Goal: Task Accomplishment & Management: Complete application form

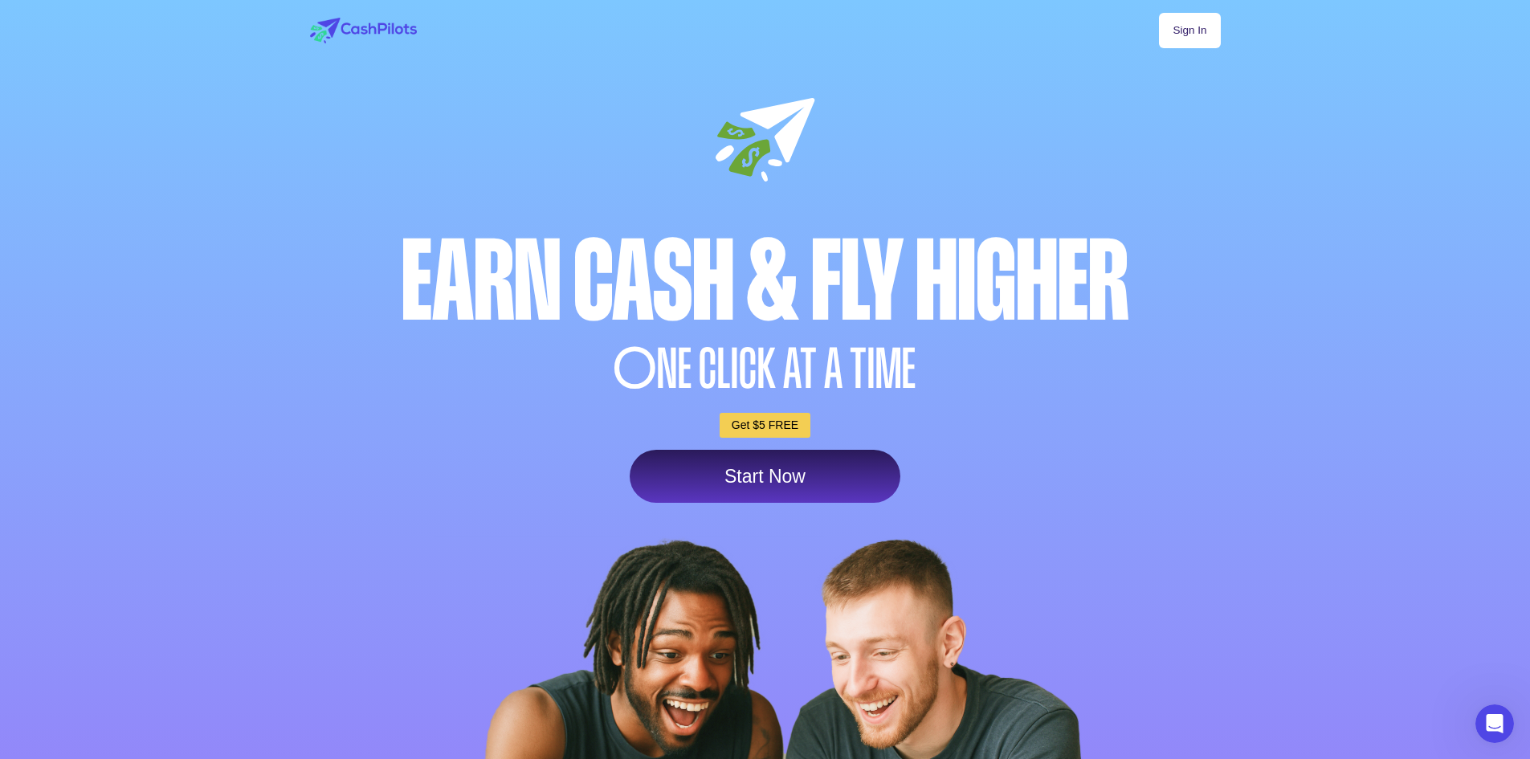
click at [1219, 24] on link "Sign In" at bounding box center [1189, 30] width 61 height 35
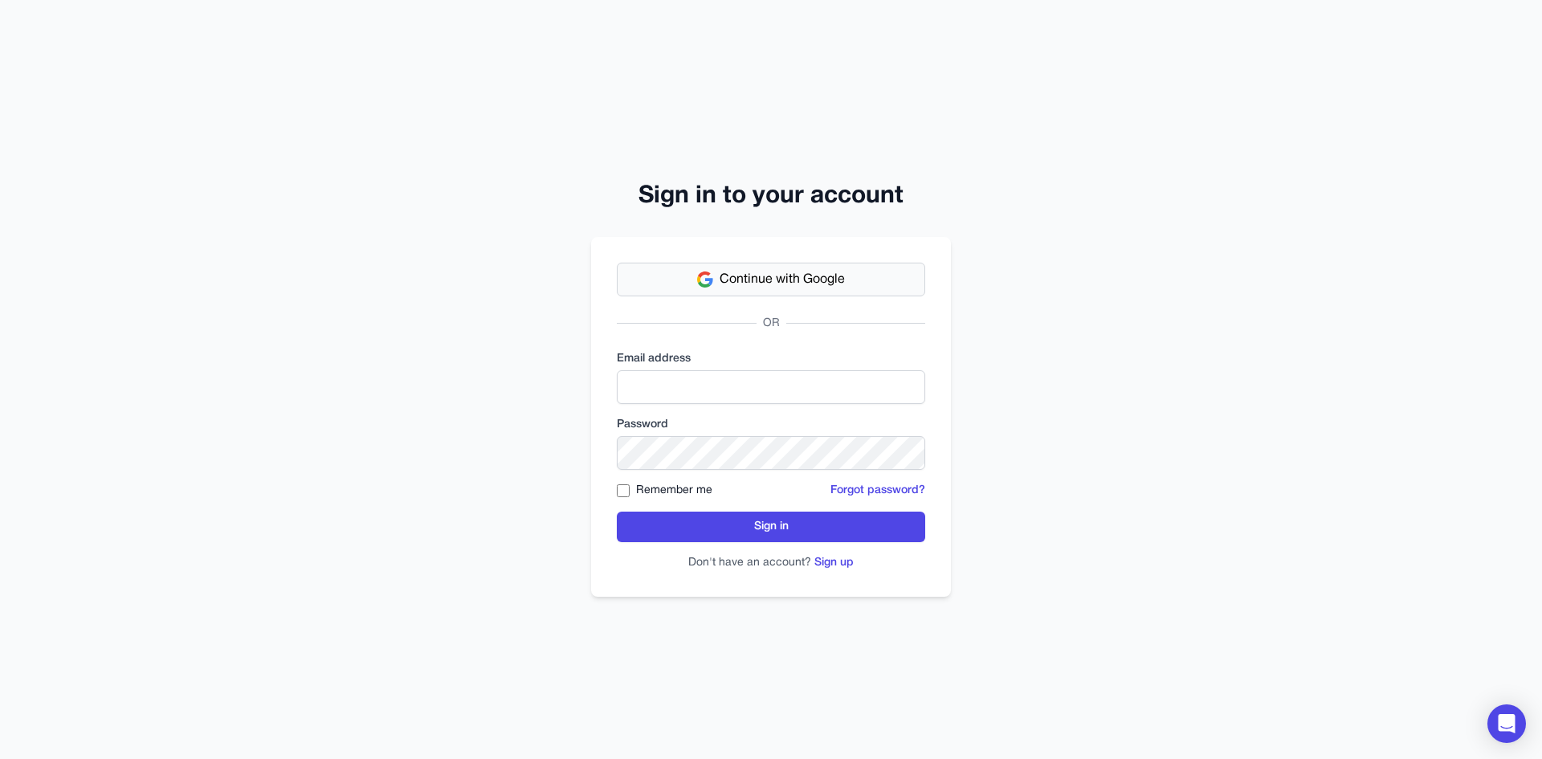
click at [839, 263] on button "Continue with Google" at bounding box center [771, 280] width 308 height 34
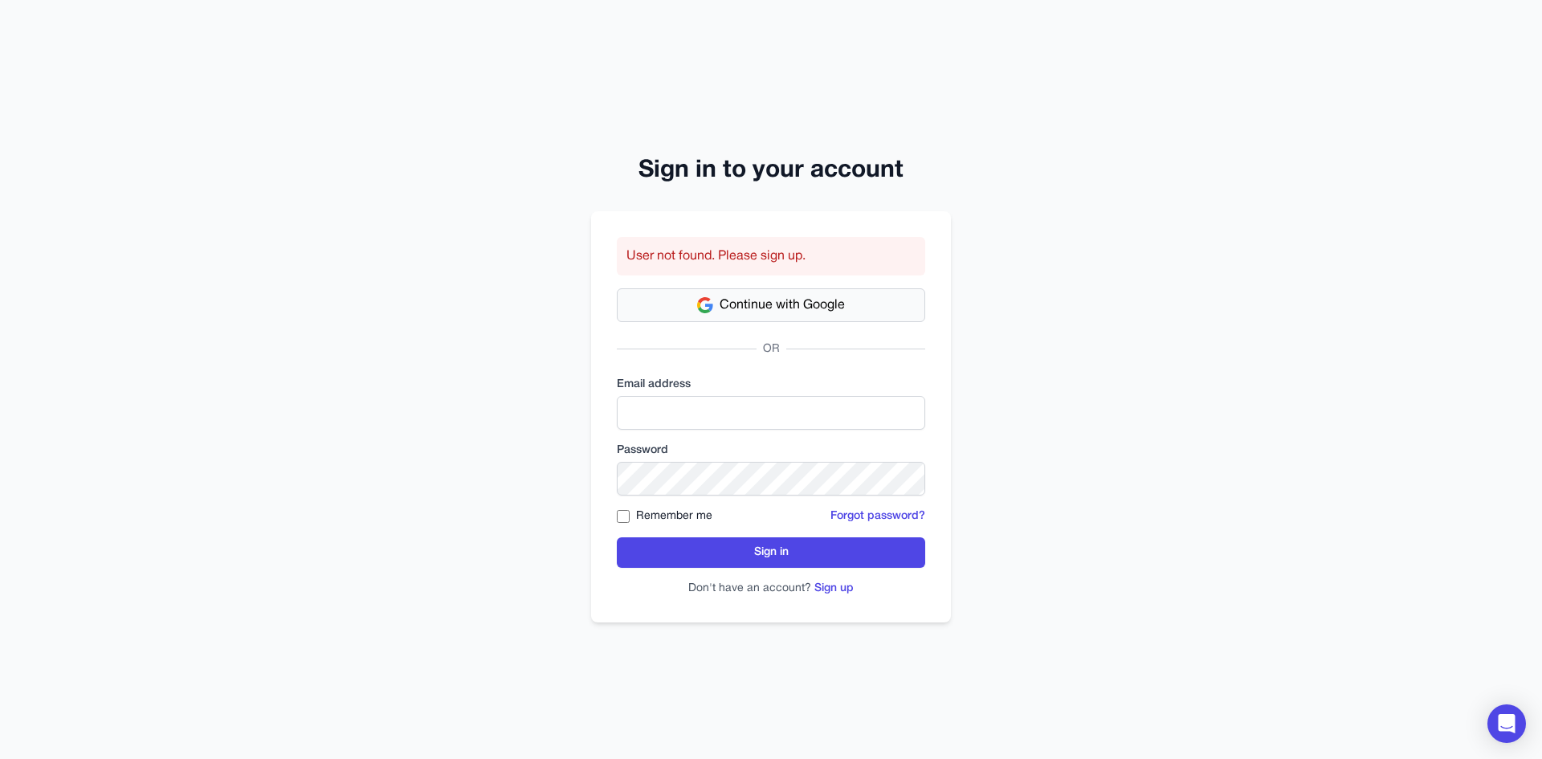
click at [850, 297] on button "Continue with Google" at bounding box center [771, 305] width 308 height 34
click at [825, 316] on button "Continue with Google" at bounding box center [771, 305] width 308 height 34
click at [1013, 637] on div "Sign in to your account User not found. Please sign up. Continue with Google OR…" at bounding box center [771, 379] width 1542 height 759
click at [841, 585] on button "Sign up" at bounding box center [833, 589] width 39 height 16
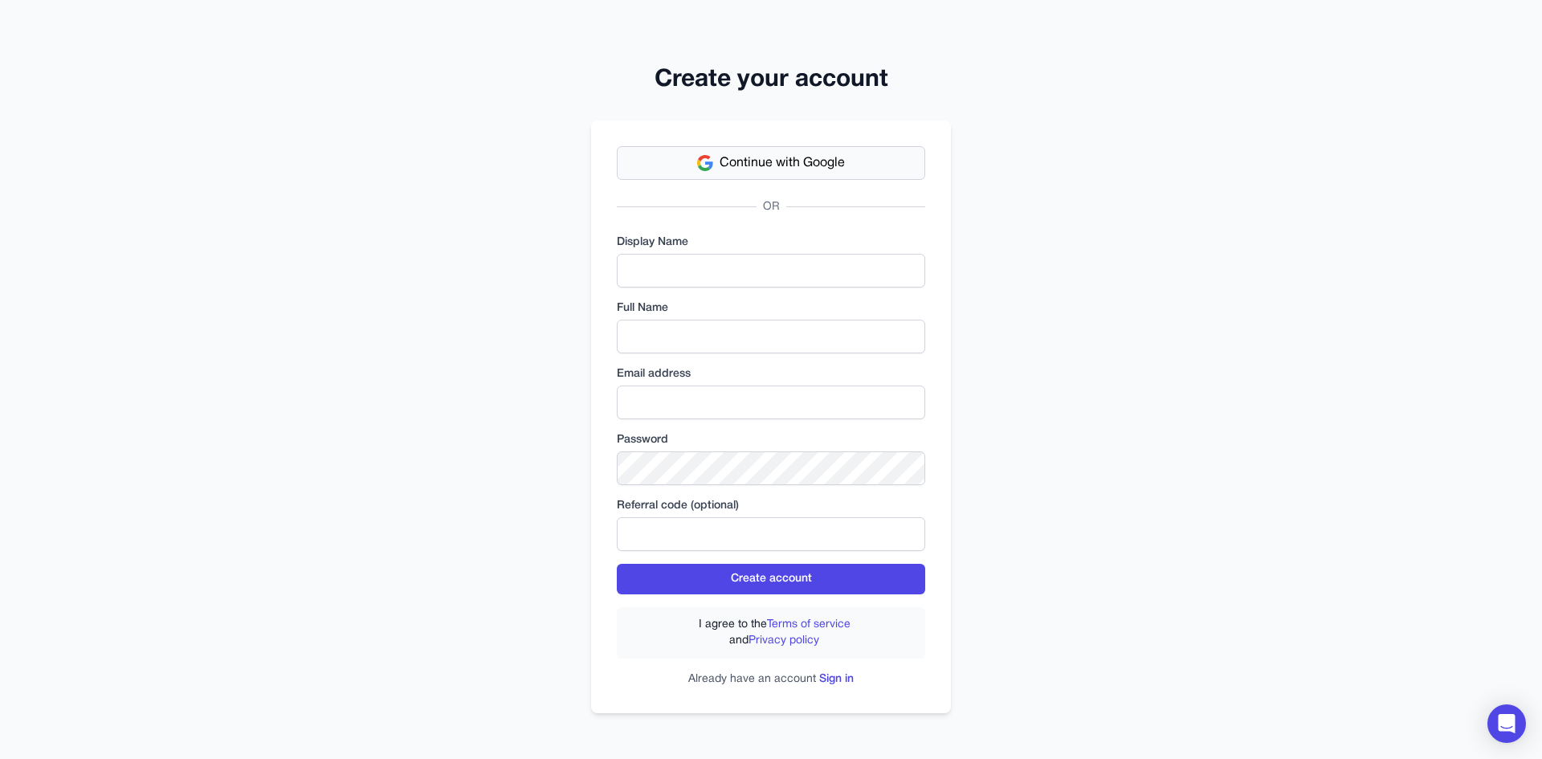
click at [807, 171] on span "Continue with Google" at bounding box center [781, 162] width 125 height 19
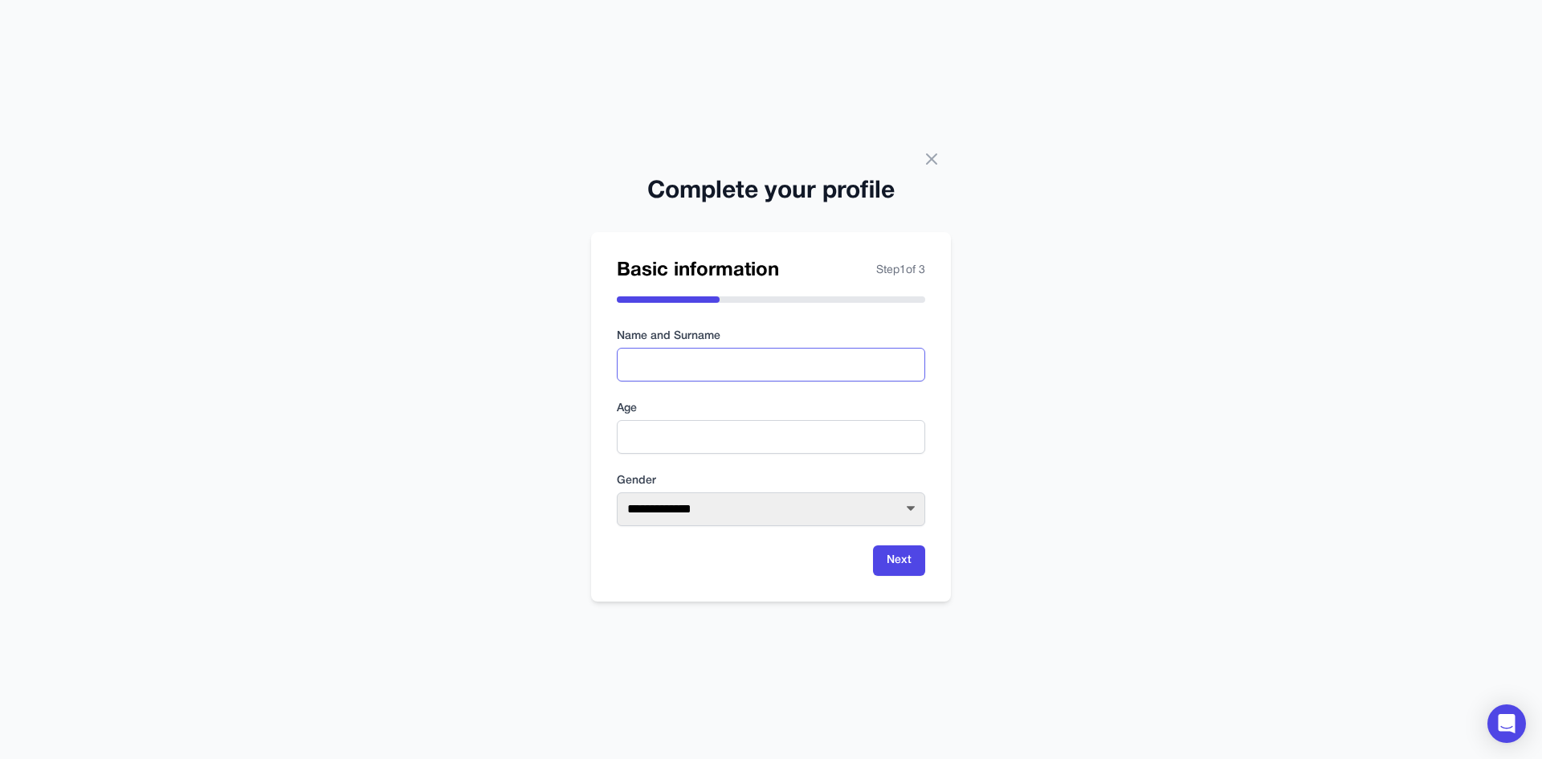
click at [821, 369] on input "text" at bounding box center [771, 365] width 308 height 34
type input "**********"
type input "**"
click at [754, 503] on select "**********" at bounding box center [771, 509] width 308 height 34
select select "****"
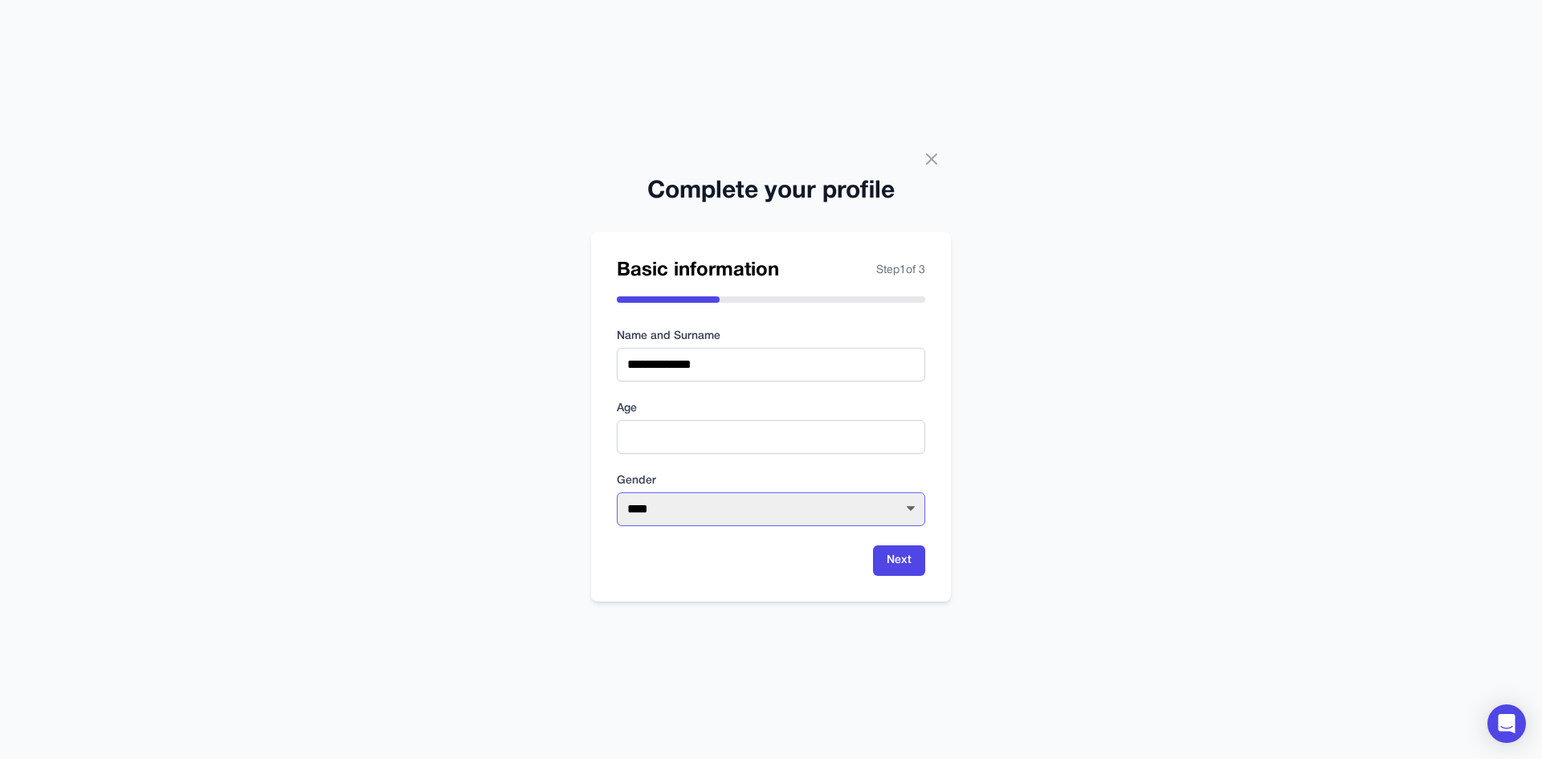
click at [617, 492] on select "**********" at bounding box center [771, 509] width 308 height 34
click at [898, 572] on button "Next" at bounding box center [899, 560] width 52 height 31
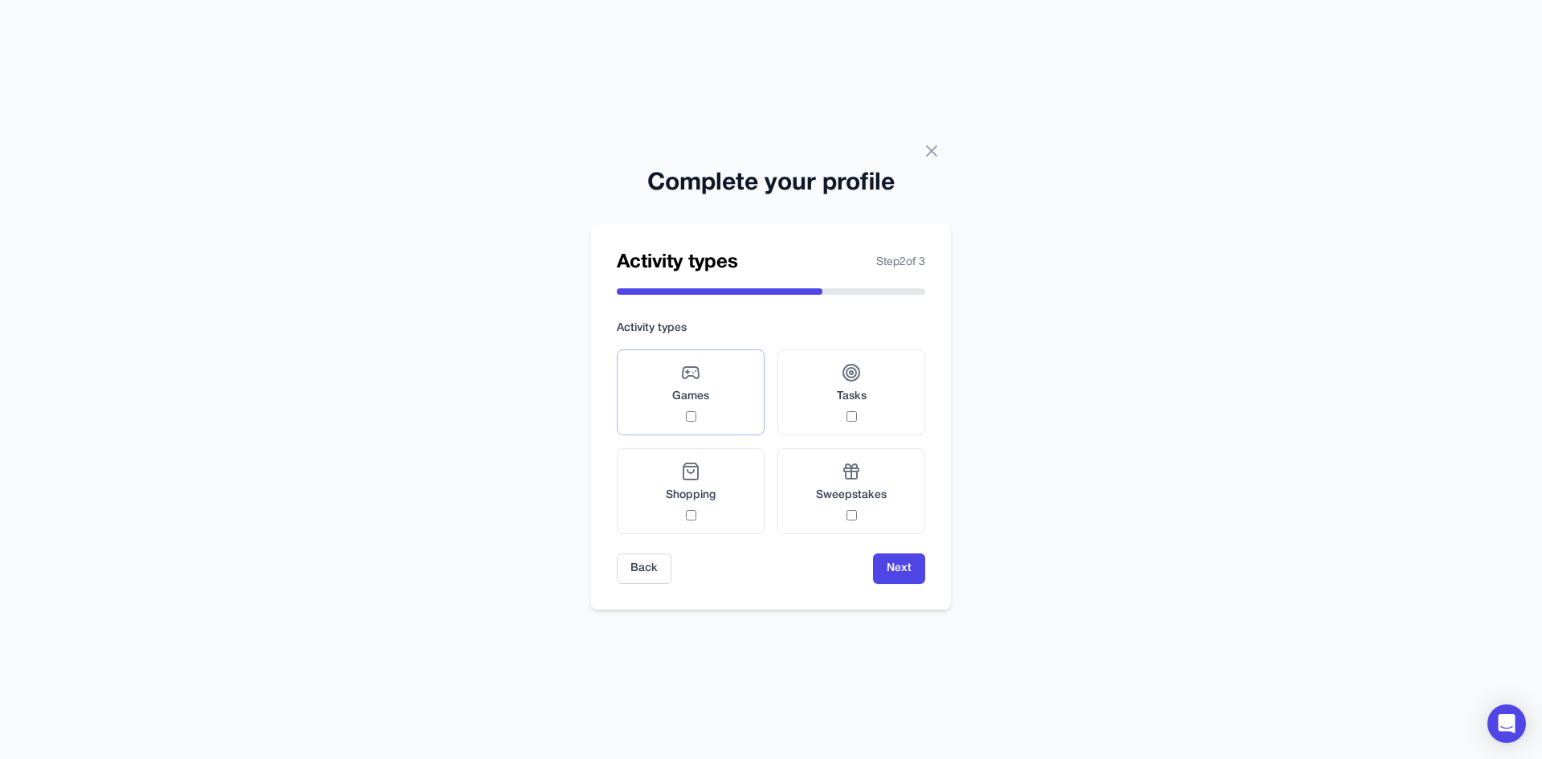
click at [703, 403] on span "Games" at bounding box center [690, 397] width 37 height 16
click at [885, 409] on label "Tasks" at bounding box center [851, 392] width 148 height 86
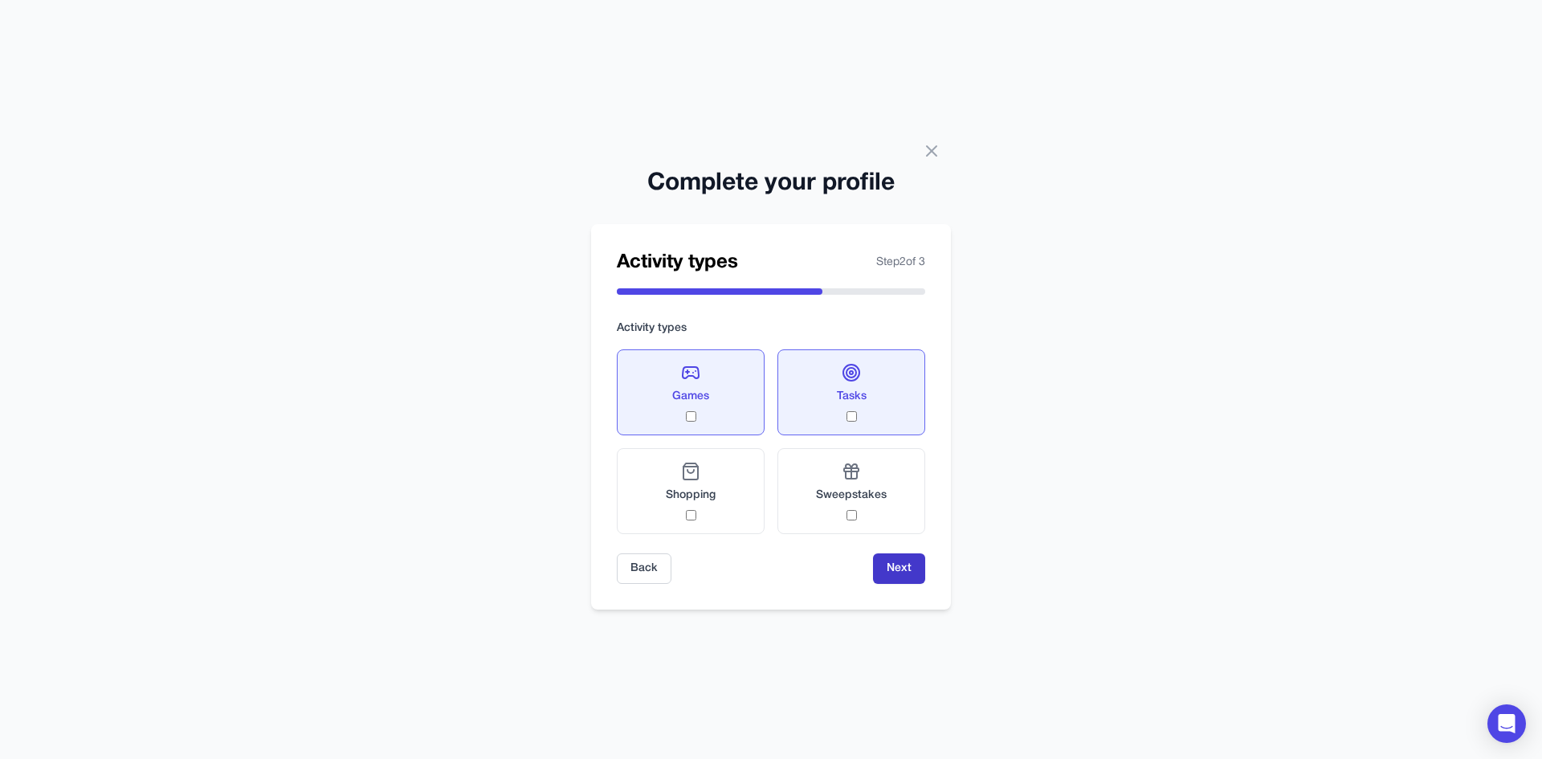
click at [902, 568] on button "Next" at bounding box center [899, 568] width 52 height 31
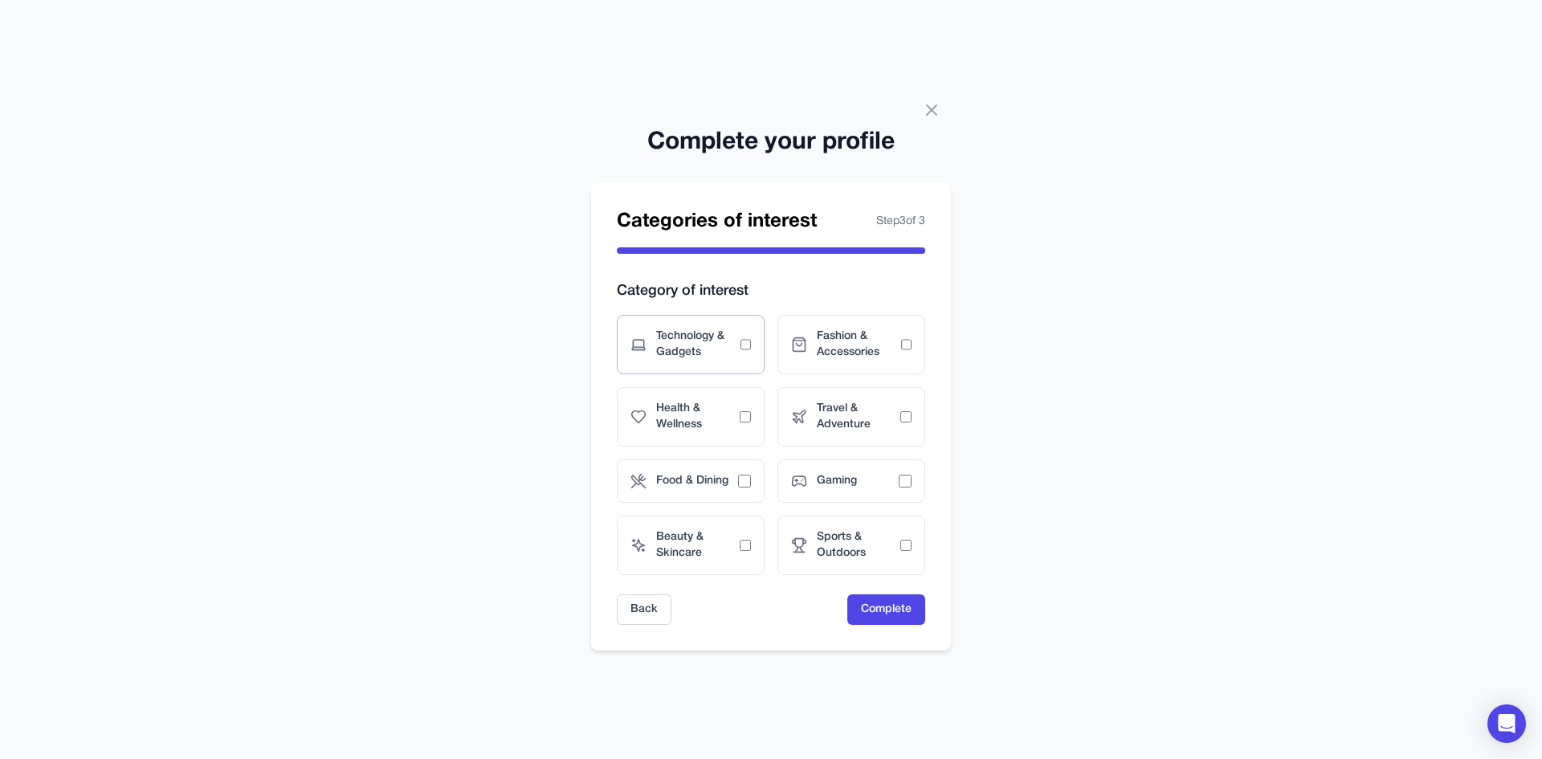
click at [718, 348] on span "Technology & Gadgets" at bounding box center [698, 344] width 84 height 32
click at [859, 355] on span "Fashion & Accessories" at bounding box center [859, 344] width 84 height 32
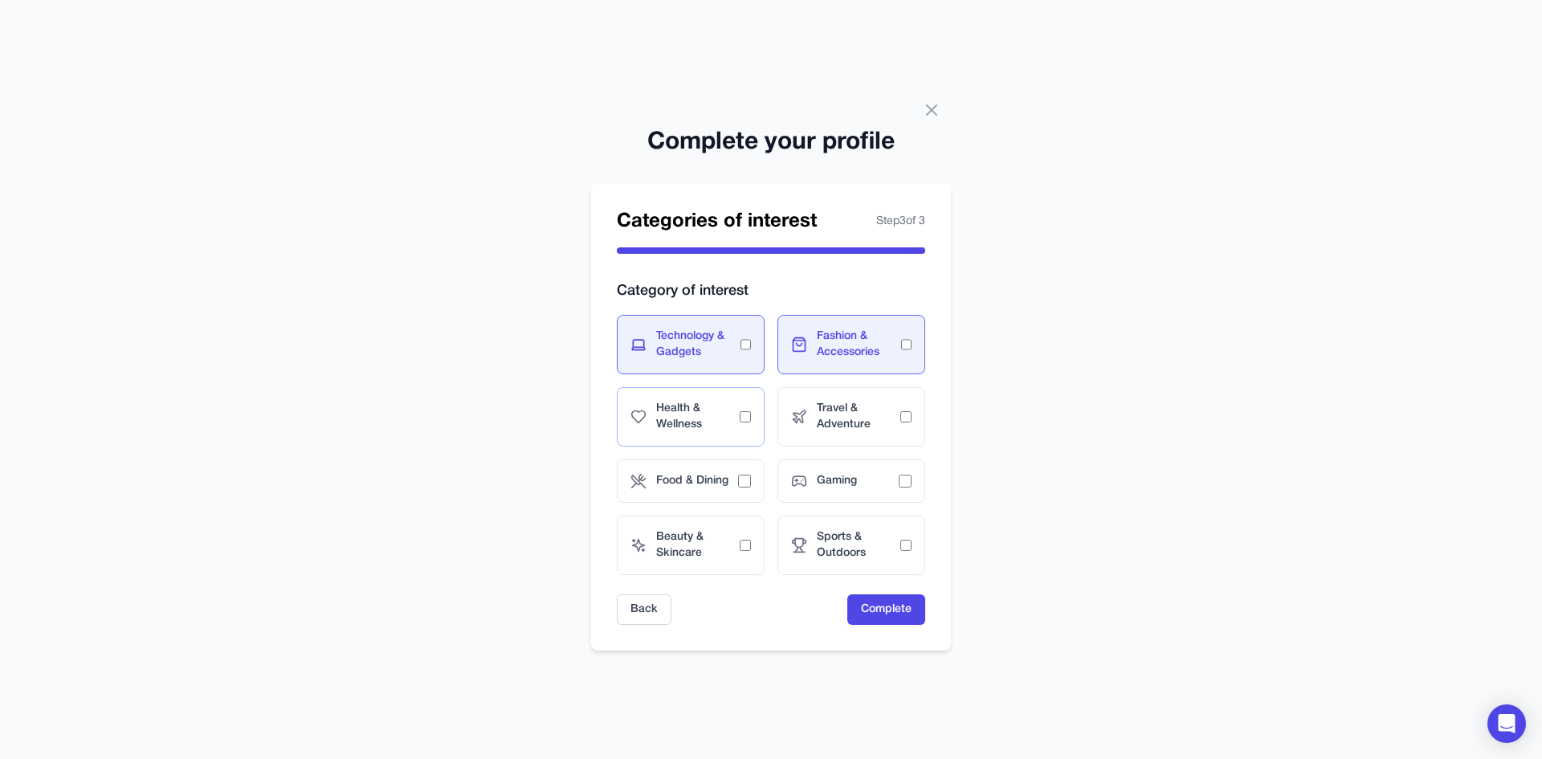
click at [696, 411] on span "Health & Wellness" at bounding box center [698, 417] width 84 height 32
click at [878, 411] on span "Travel & Adventure" at bounding box center [859, 417] width 84 height 32
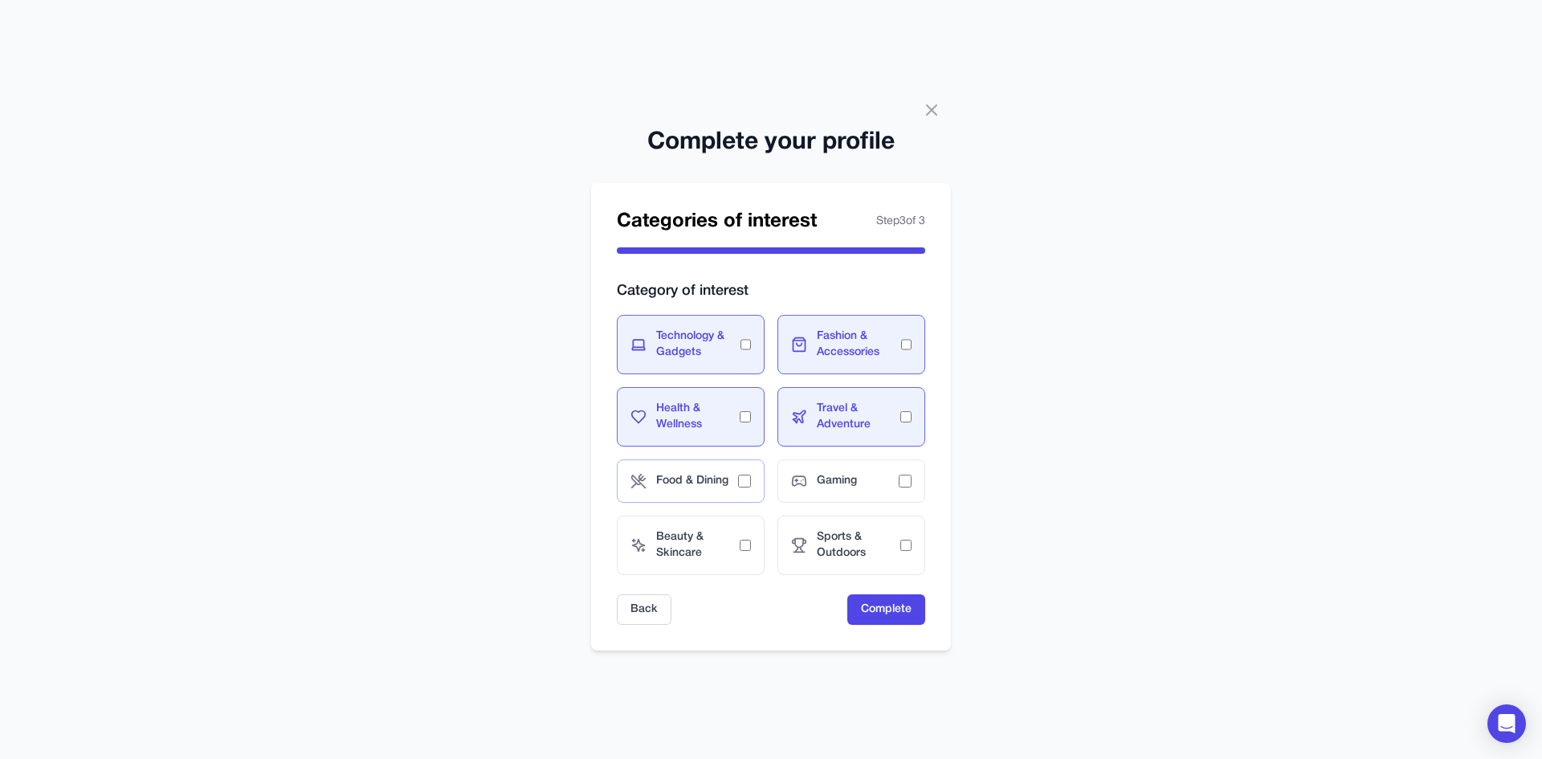
click at [701, 462] on div "Food & Dining" at bounding box center [691, 480] width 148 height 43
click at [865, 464] on div "Gaming" at bounding box center [851, 480] width 148 height 43
click at [644, 524] on div "Beauty & Skincare" at bounding box center [691, 544] width 148 height 59
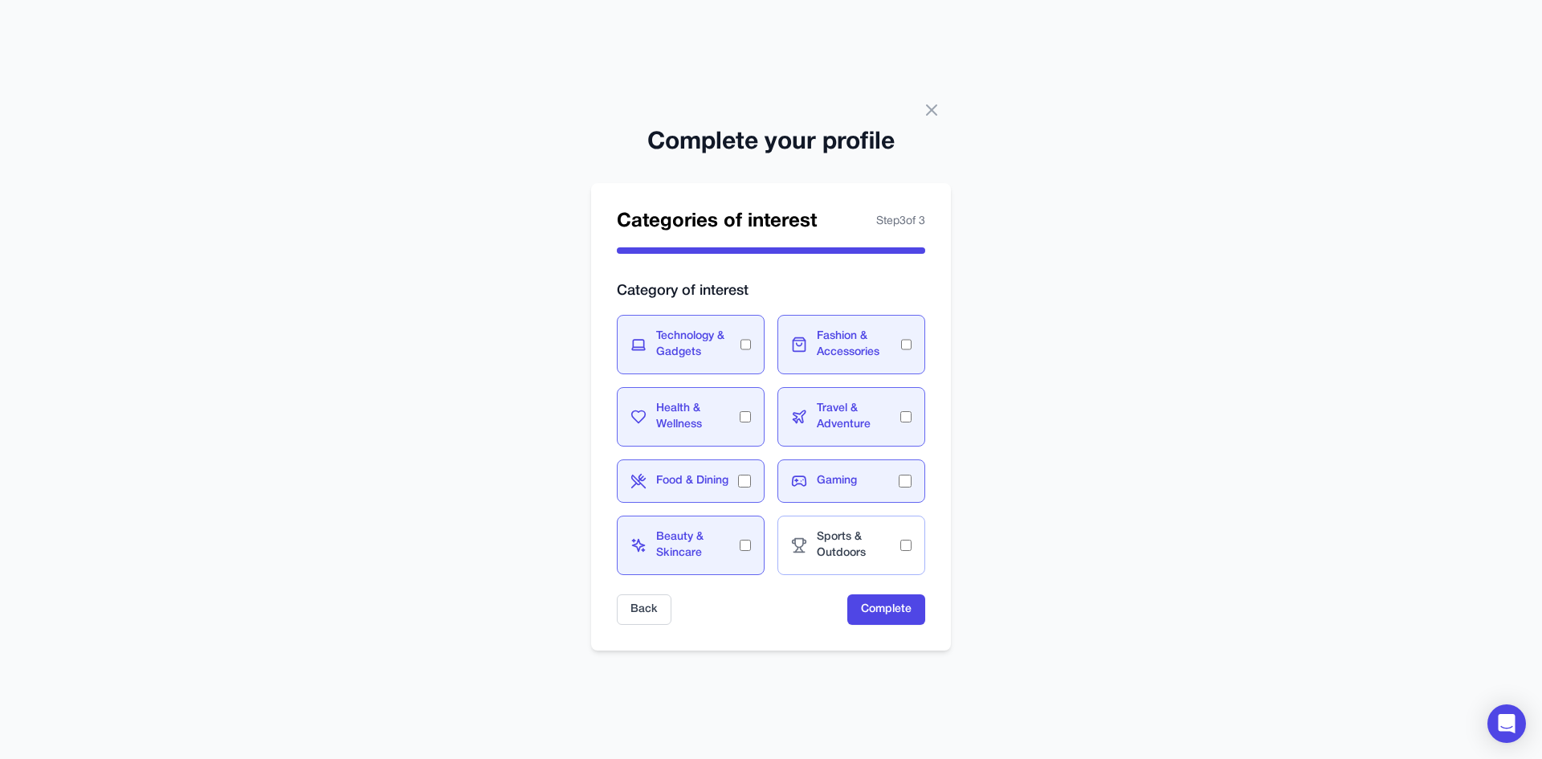
click at [849, 540] on span "Sports & Outdoors" at bounding box center [859, 545] width 84 height 32
click at [889, 597] on button "Complete" at bounding box center [886, 609] width 78 height 31
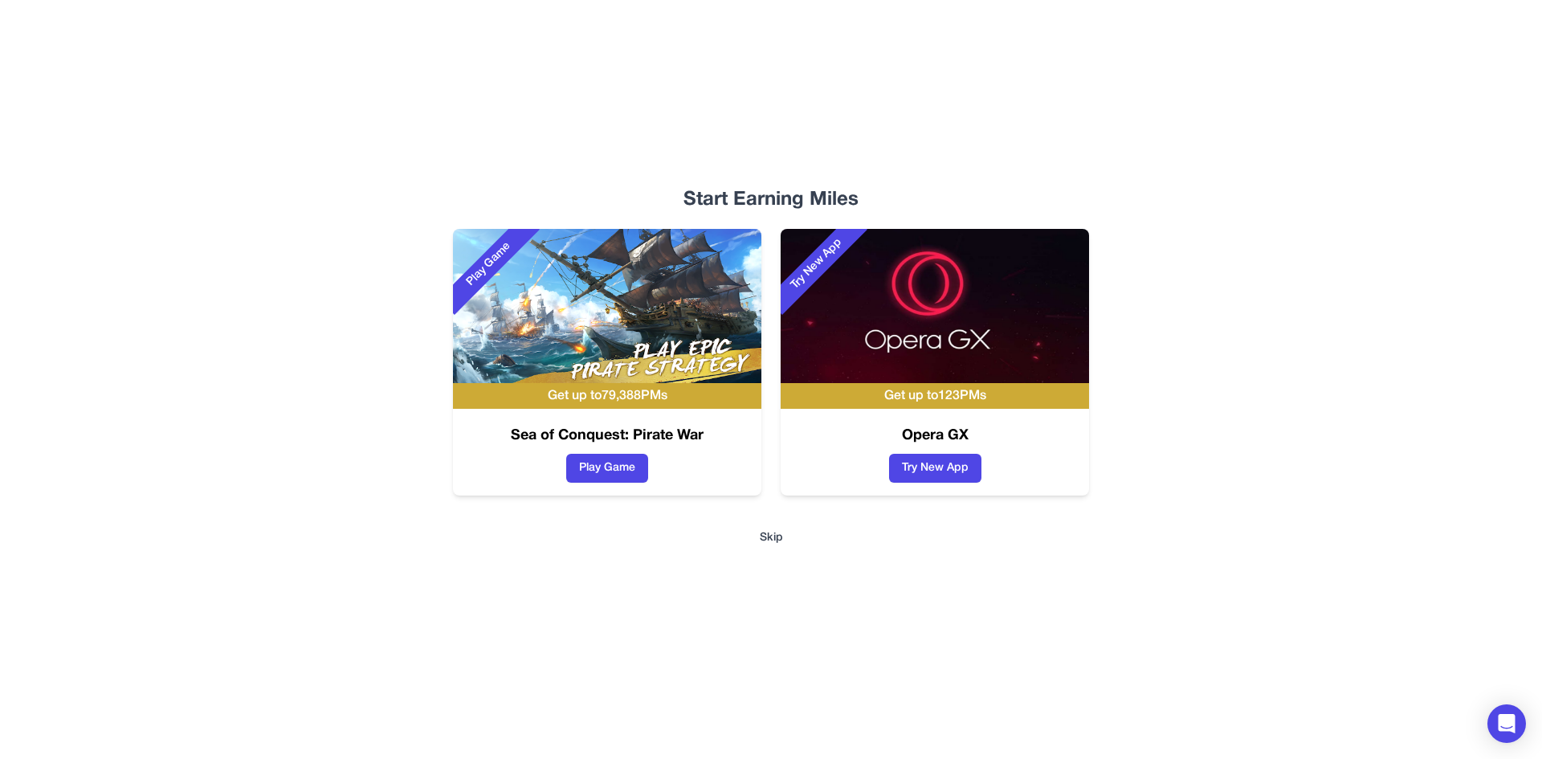
click at [769, 540] on button "Skip" at bounding box center [771, 538] width 23 height 16
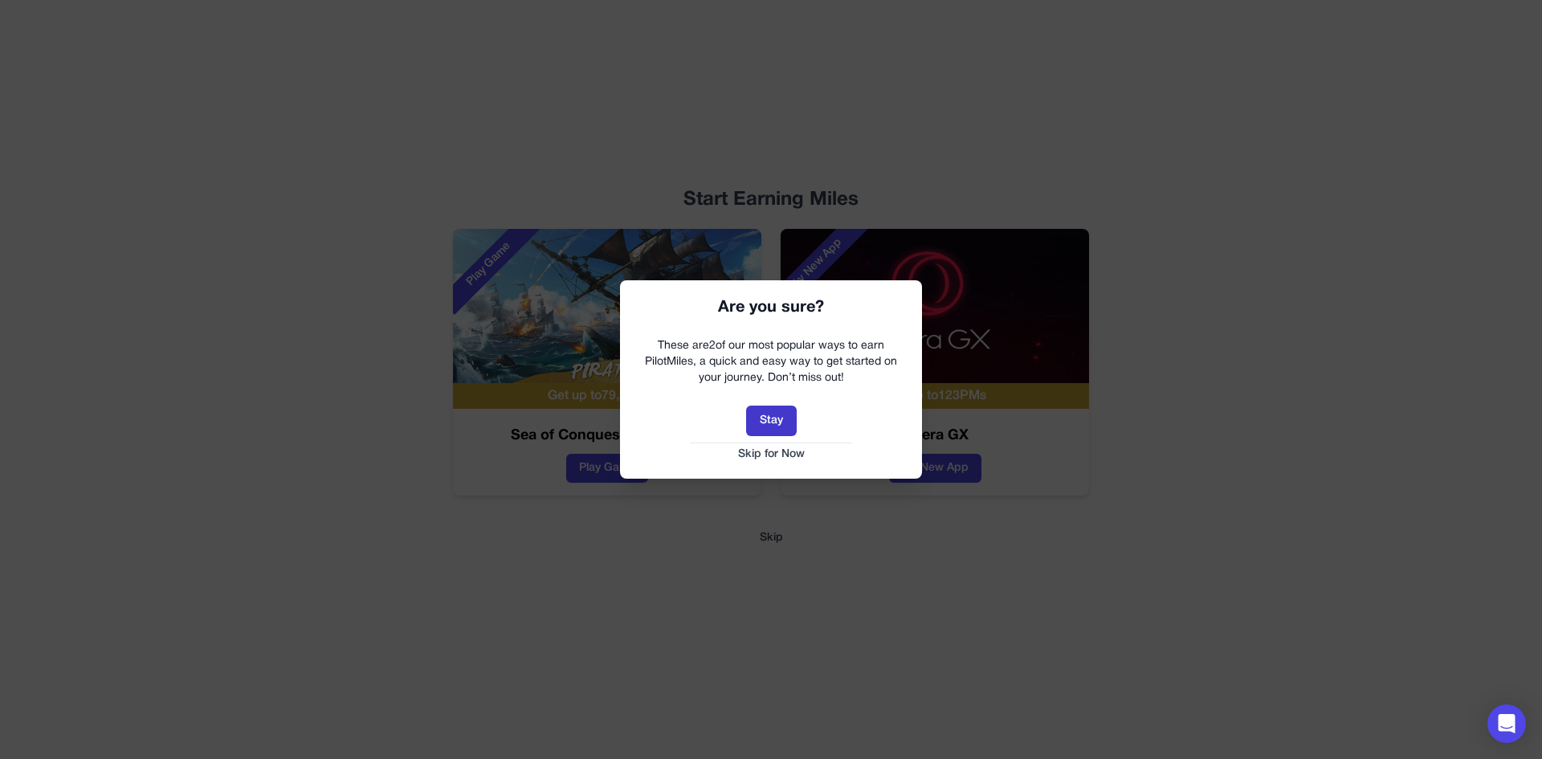
click at [776, 414] on button "Stay" at bounding box center [771, 420] width 51 height 31
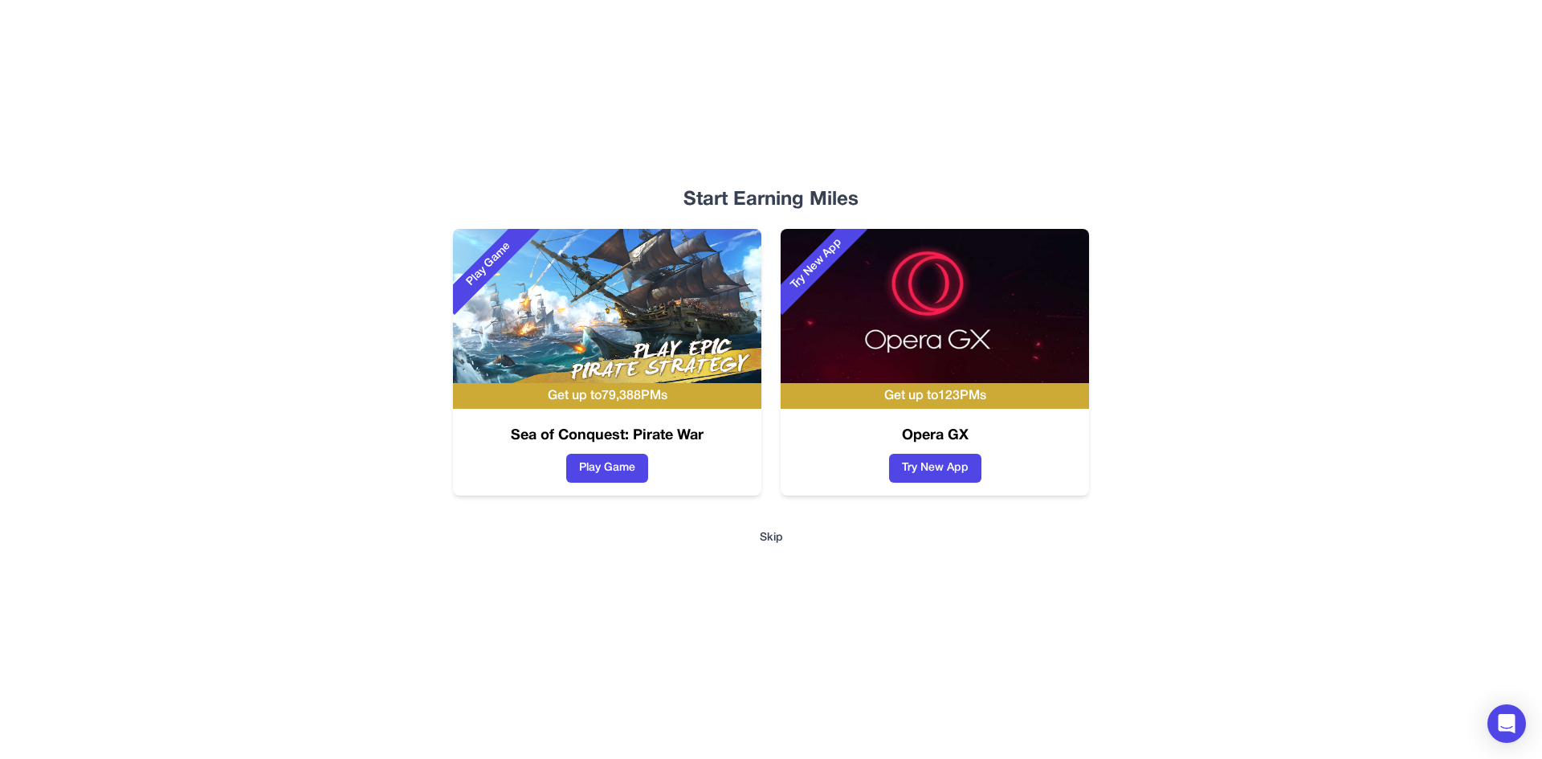
click at [766, 536] on button "Skip" at bounding box center [771, 538] width 23 height 16
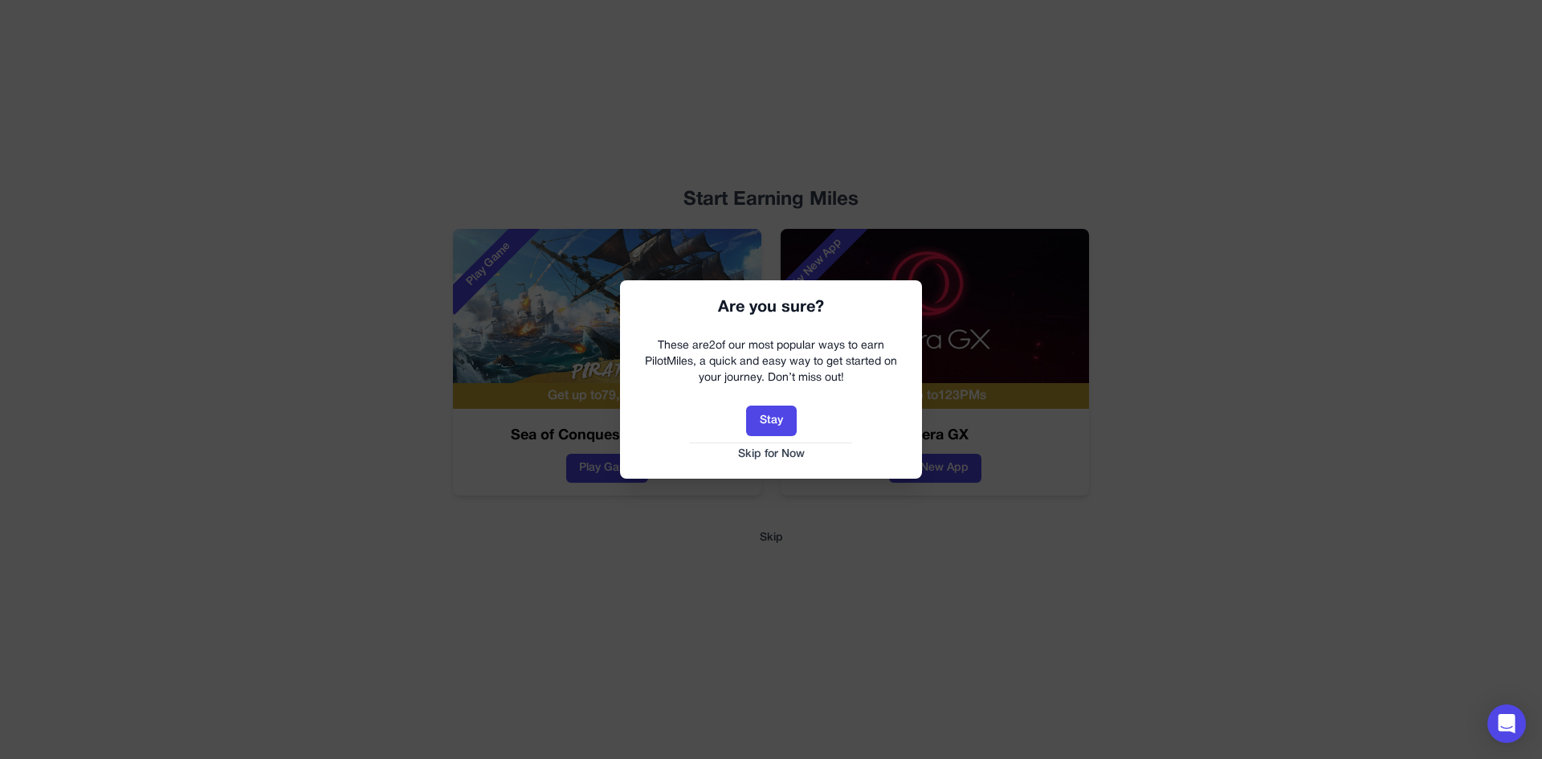
drag, startPoint x: 786, startPoint y: 453, endPoint x: 772, endPoint y: 450, distance: 13.9
click at [786, 451] on button "Skip for Now" at bounding box center [771, 454] width 270 height 16
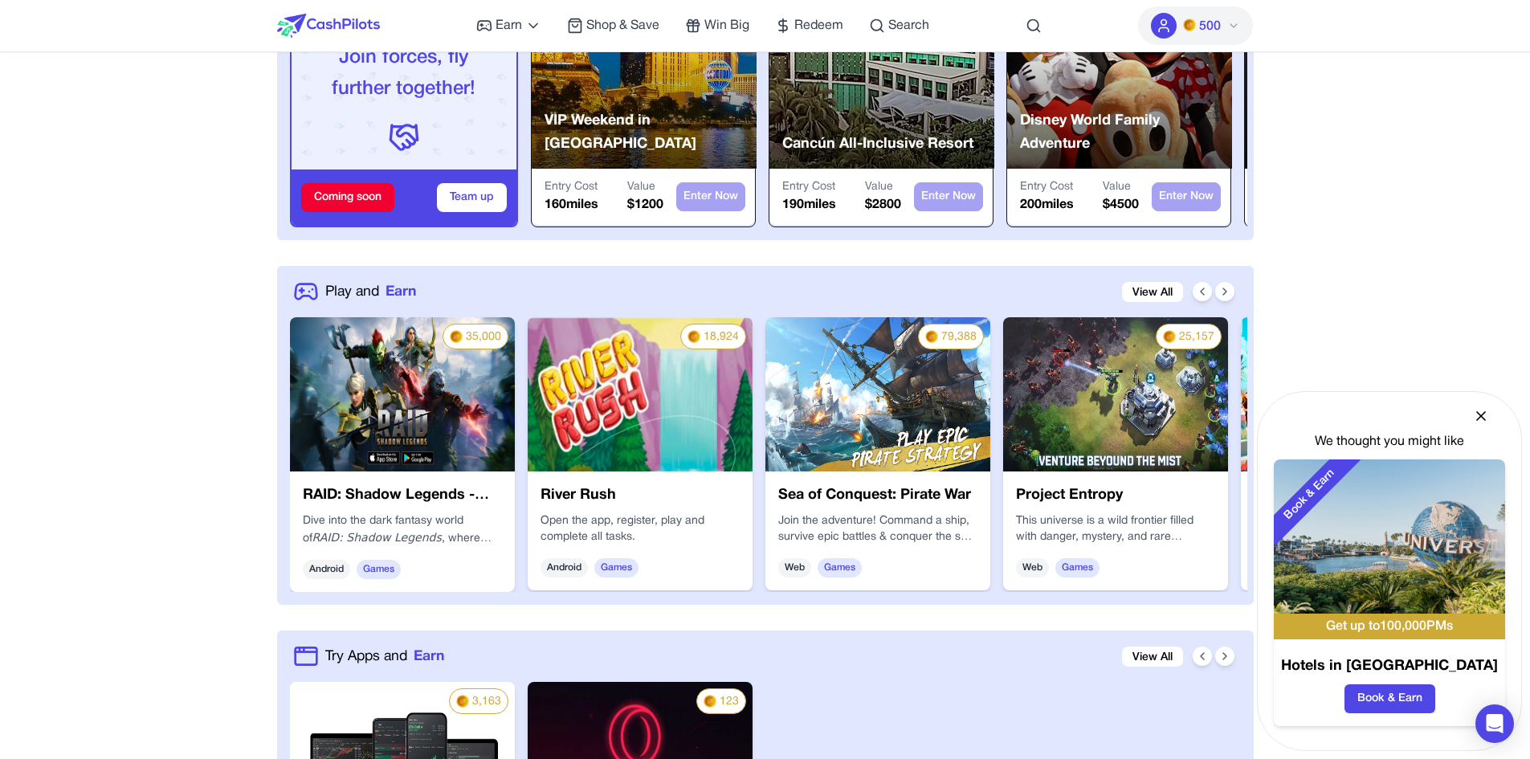
scroll to position [562, 0]
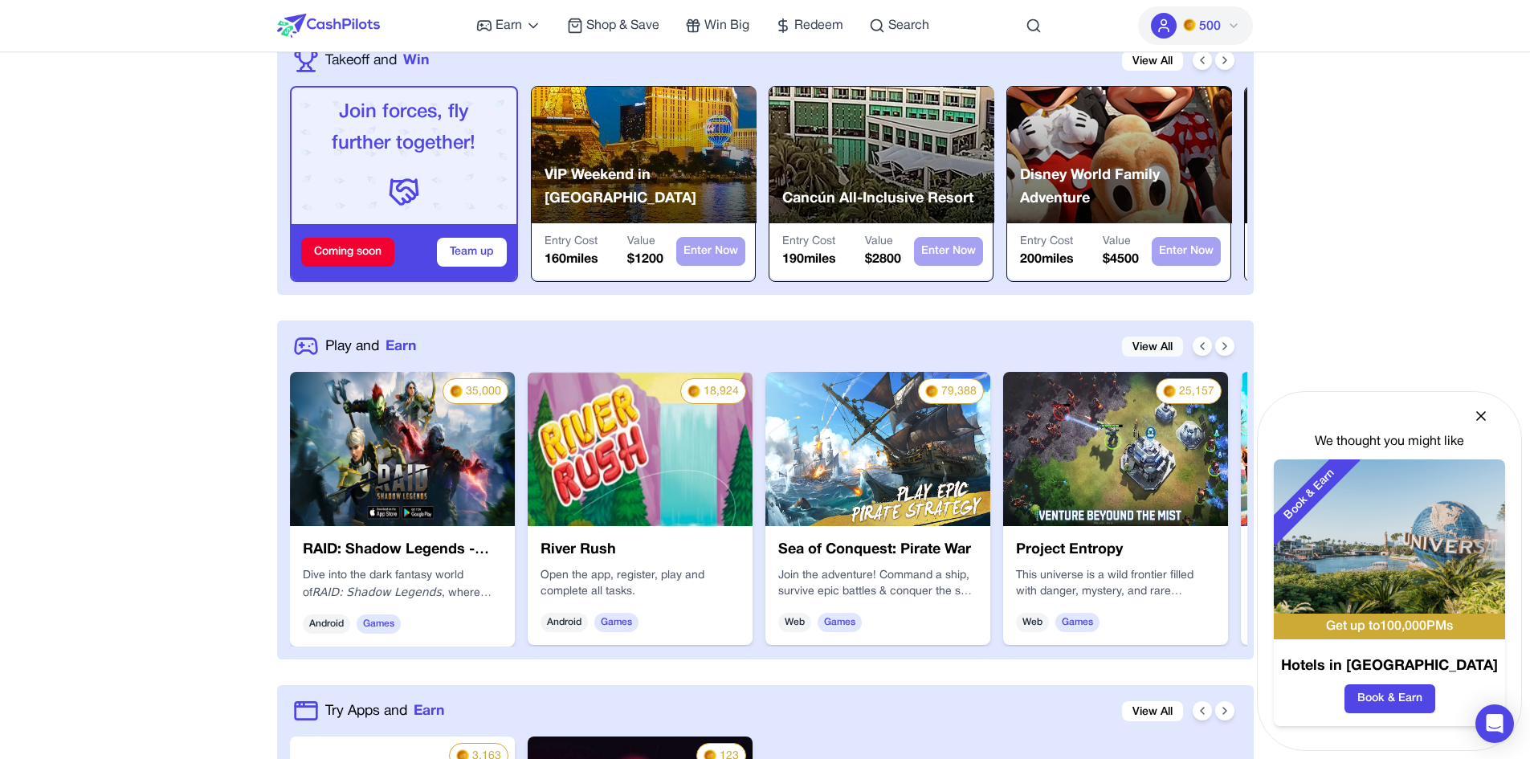
click at [1151, 344] on link "View All" at bounding box center [1152, 346] width 61 height 20
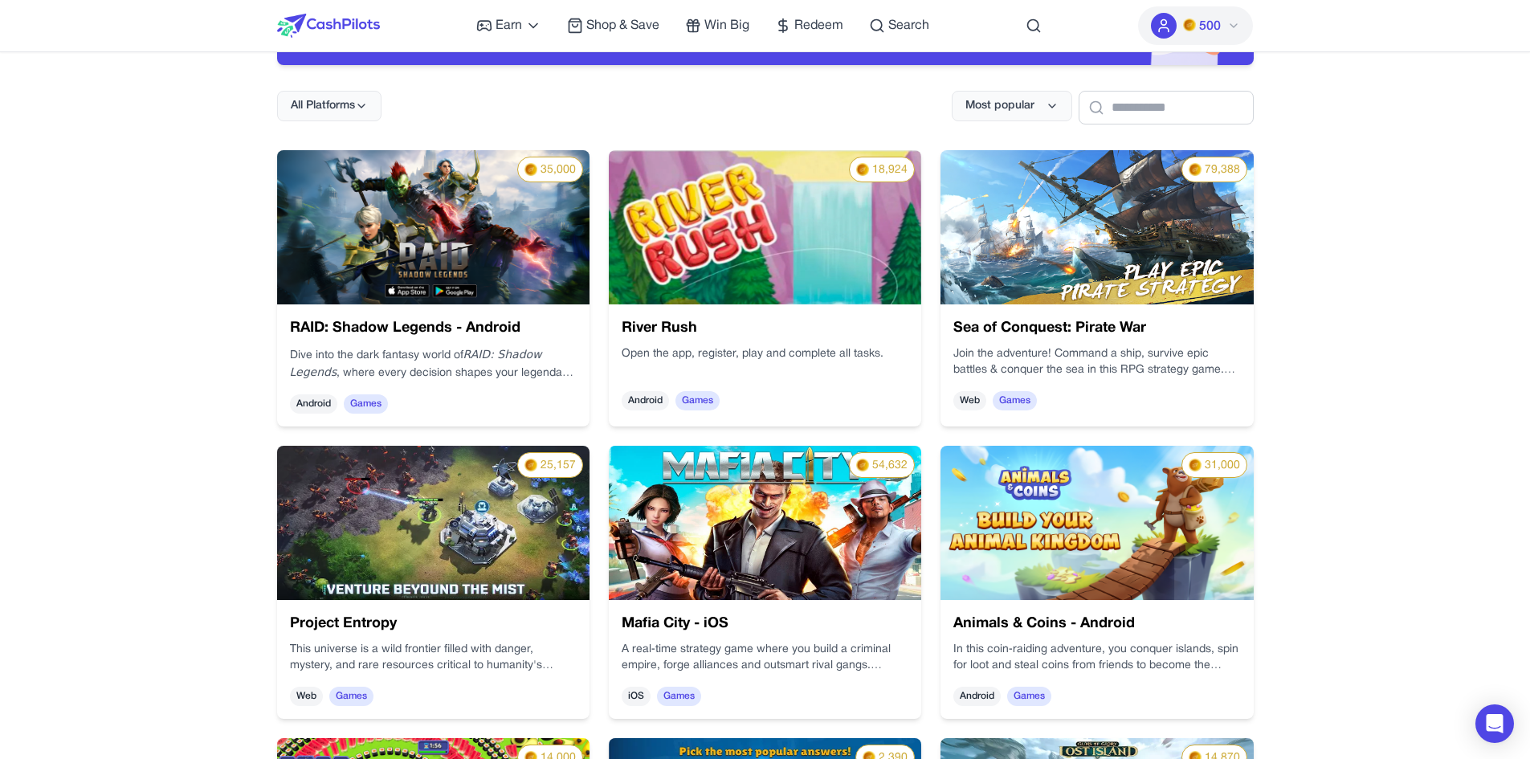
scroll to position [161, 0]
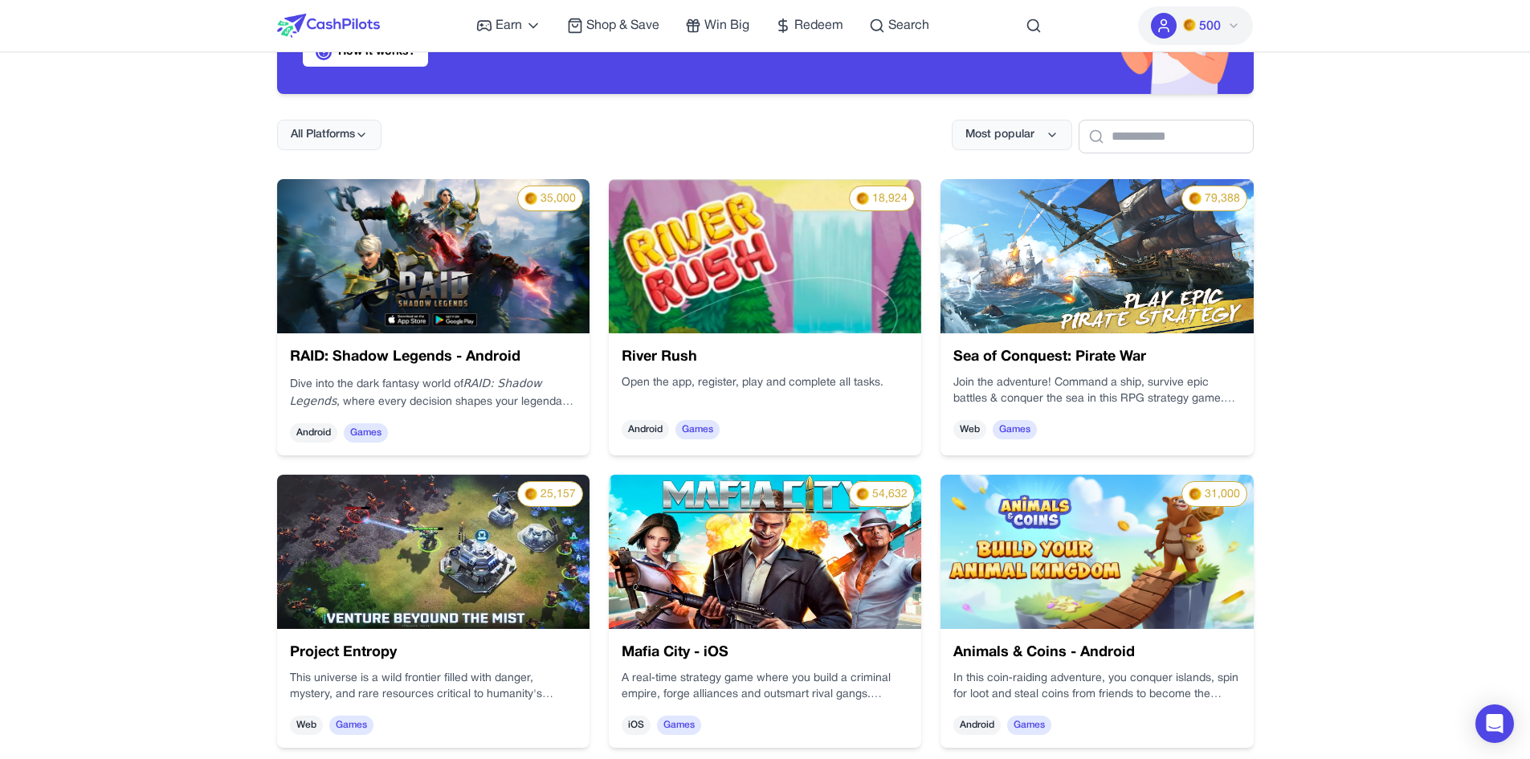
click at [406, 407] on div "RAID: Shadow Legends - Android Dive into the dark fantasy world of RAID: Shadow…" at bounding box center [433, 394] width 312 height 122
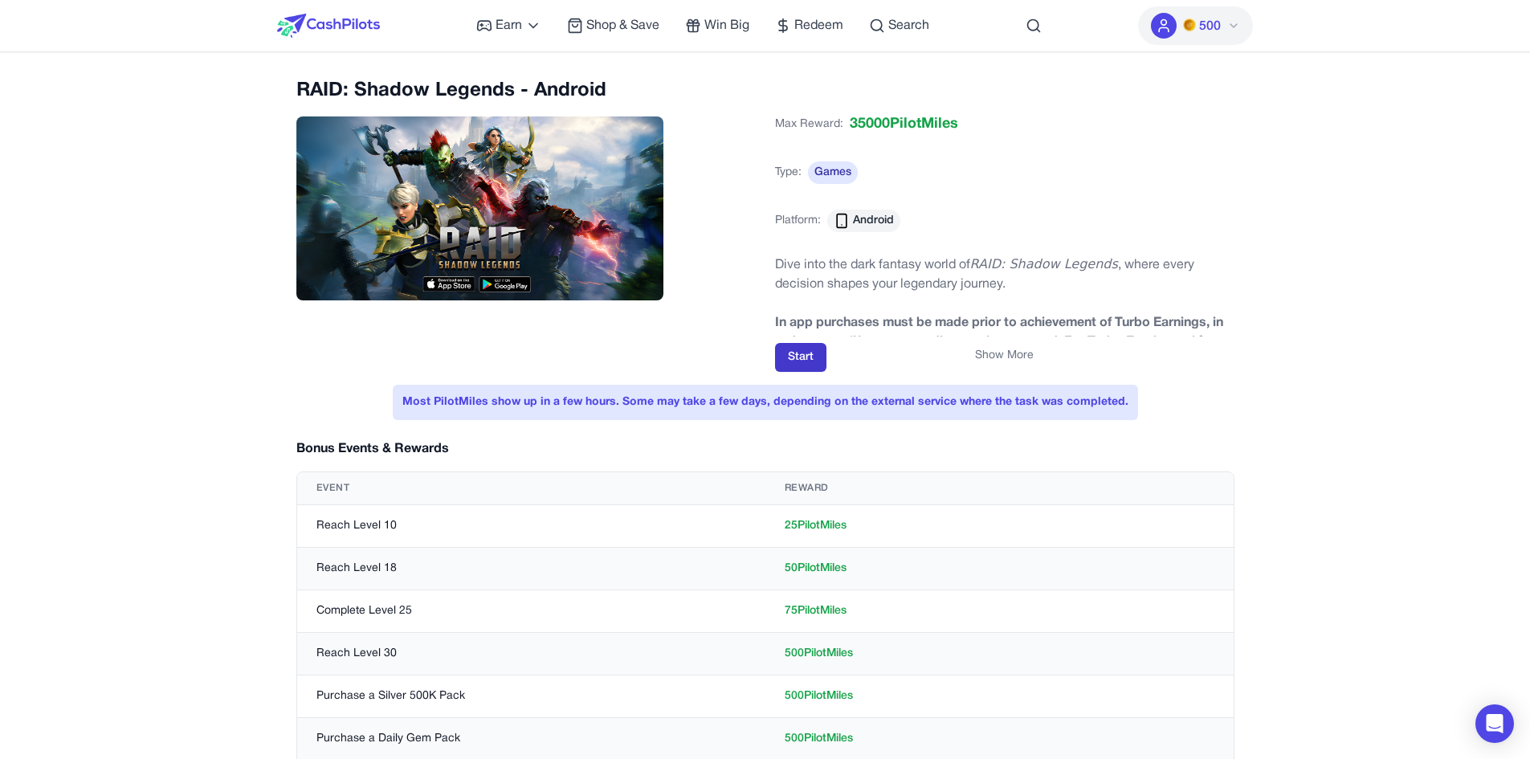
click at [788, 352] on button "Start" at bounding box center [800, 357] width 51 height 29
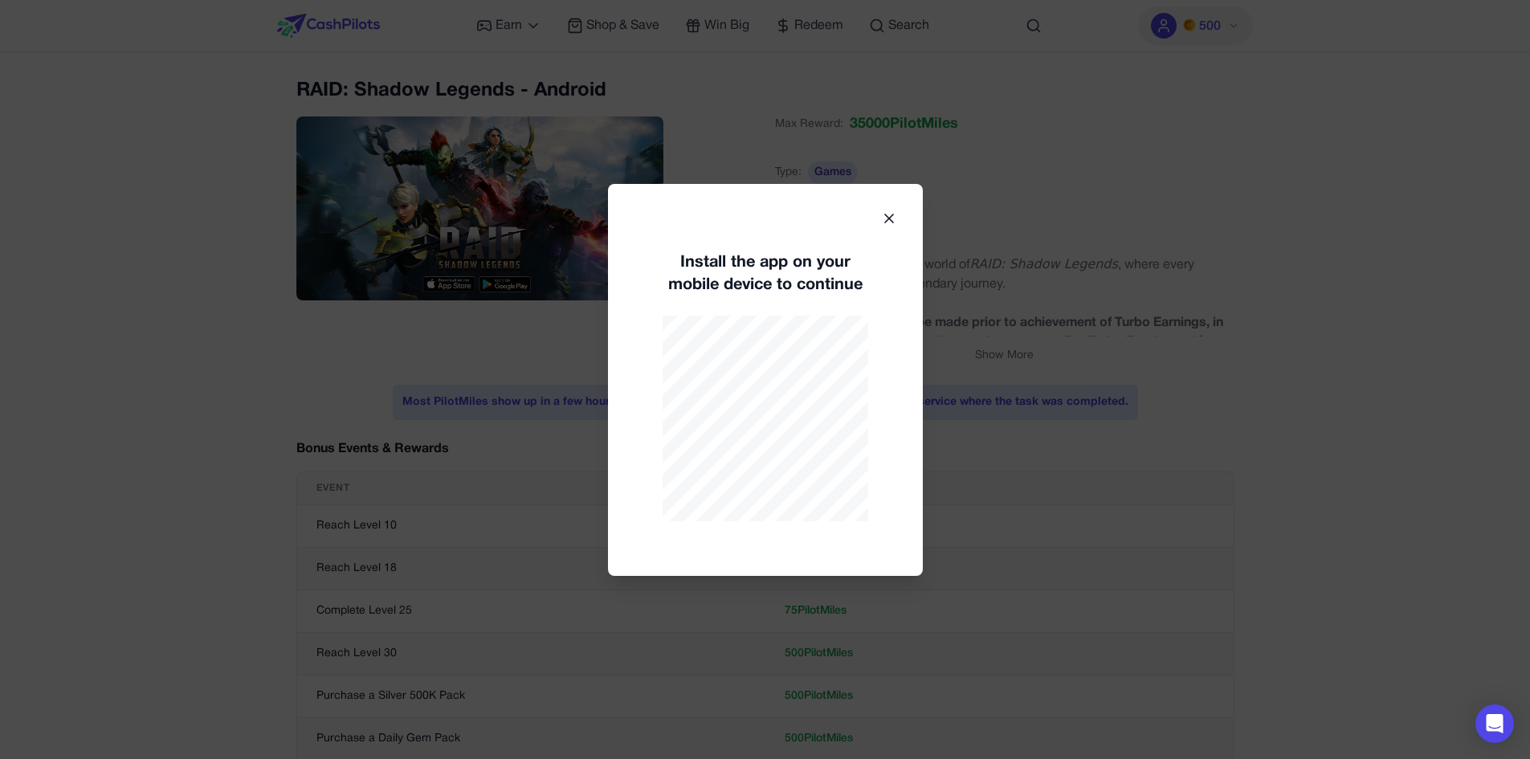
click at [889, 220] on icon at bounding box center [889, 218] width 16 height 16
